Goal: Task Accomplishment & Management: Manage account settings

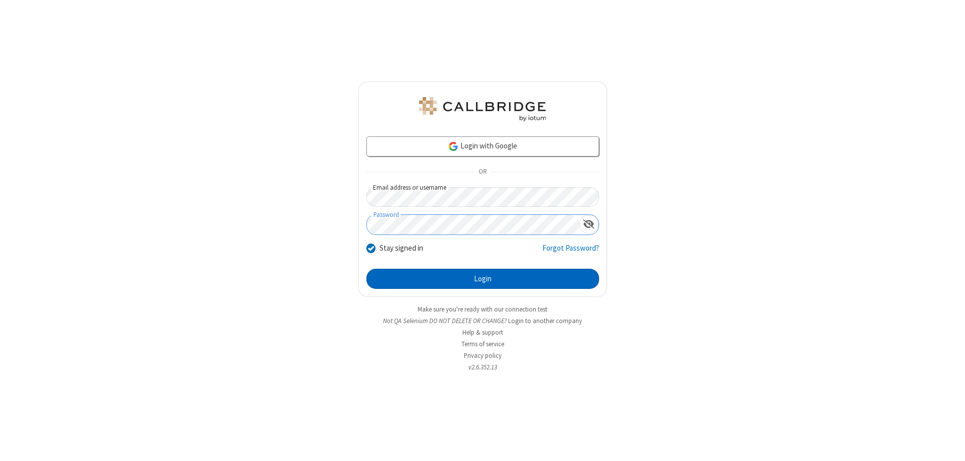
click at [483, 279] on button "Login" at bounding box center [483, 279] width 233 height 20
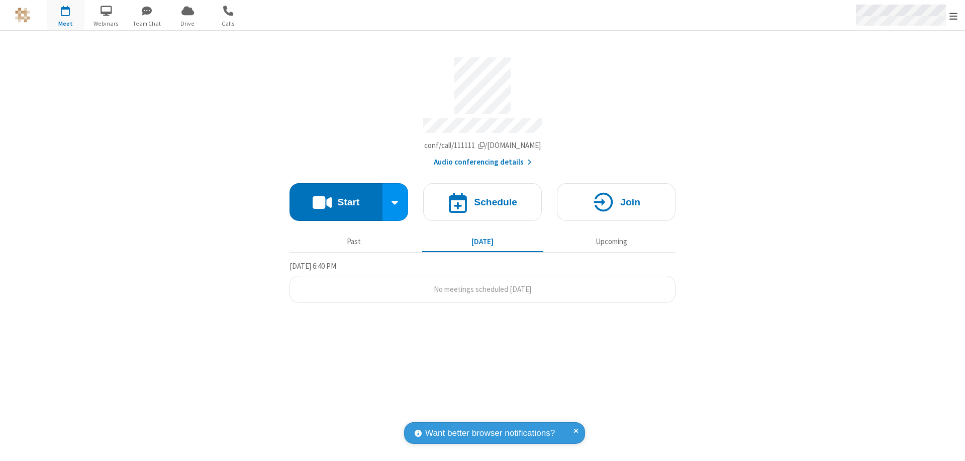
click at [954, 16] on span "Open menu" at bounding box center [954, 16] width 8 height 10
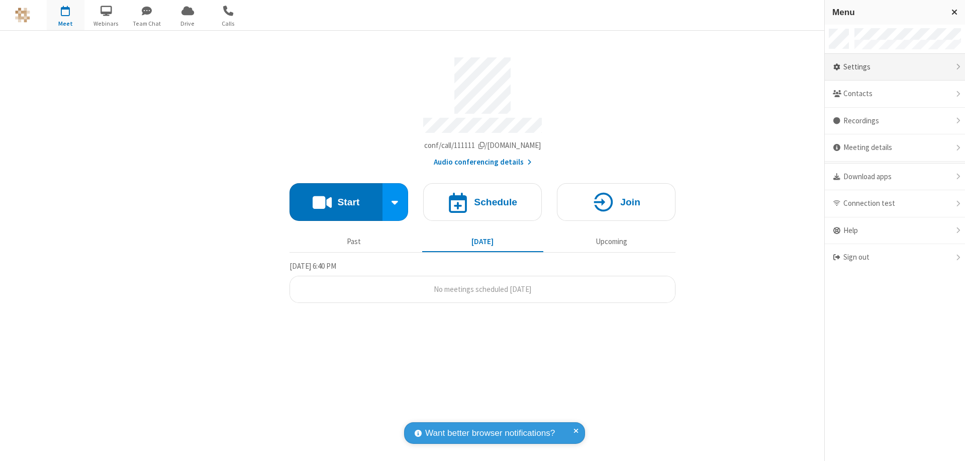
click at [895, 67] on div "Settings" at bounding box center [895, 67] width 140 height 27
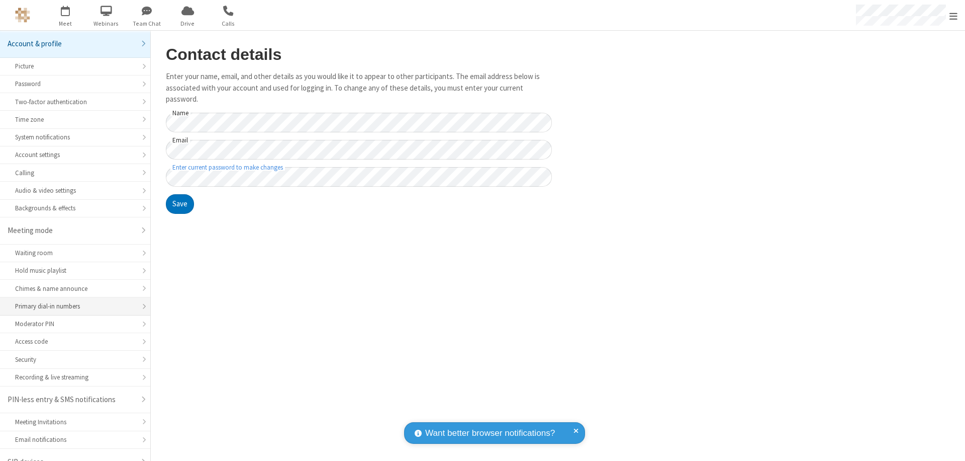
click at [71, 301] on div "Primary dial-in numbers" at bounding box center [75, 306] width 120 height 10
